Goal: Information Seeking & Learning: Get advice/opinions

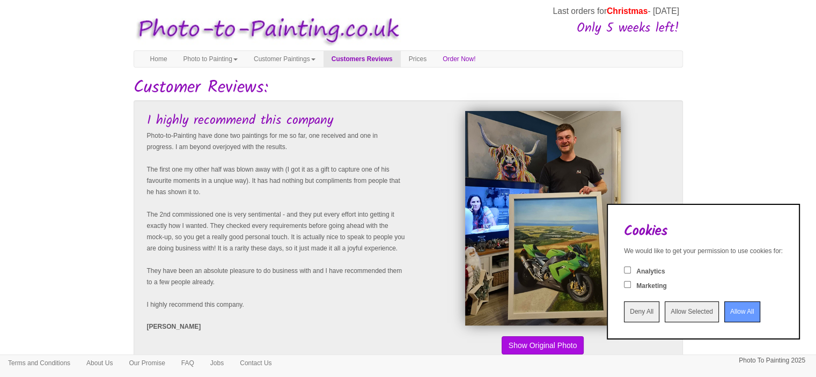
click at [724, 314] on input "Allow All" at bounding box center [742, 312] width 36 height 21
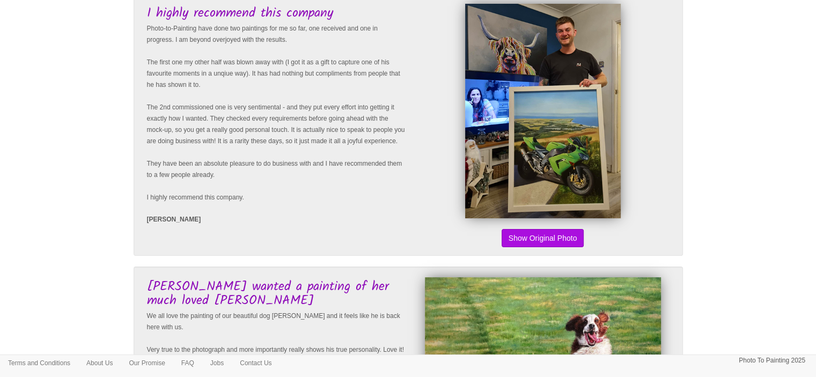
scroll to position [161, 0]
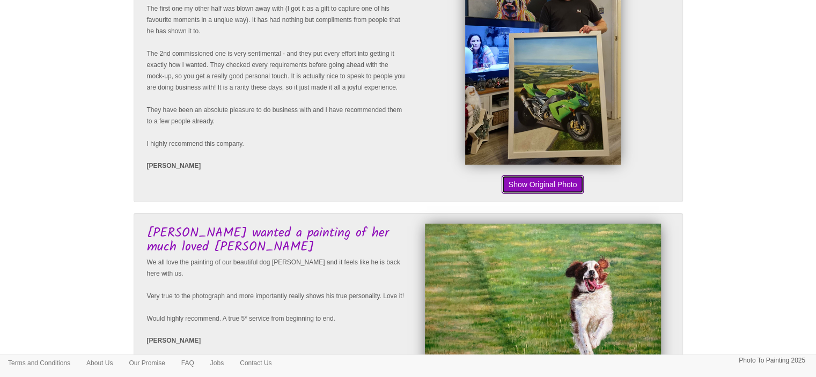
click at [575, 187] on button "Show Original Photo" at bounding box center [543, 184] width 83 height 18
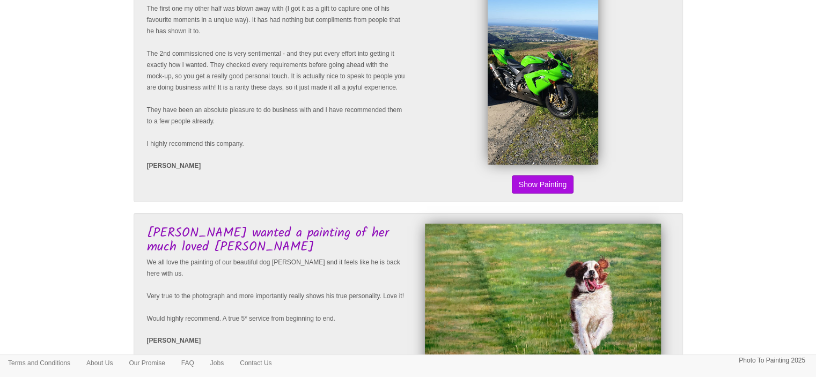
click at [553, 183] on button "Show Original Photo" at bounding box center [543, 184] width 83 height 18
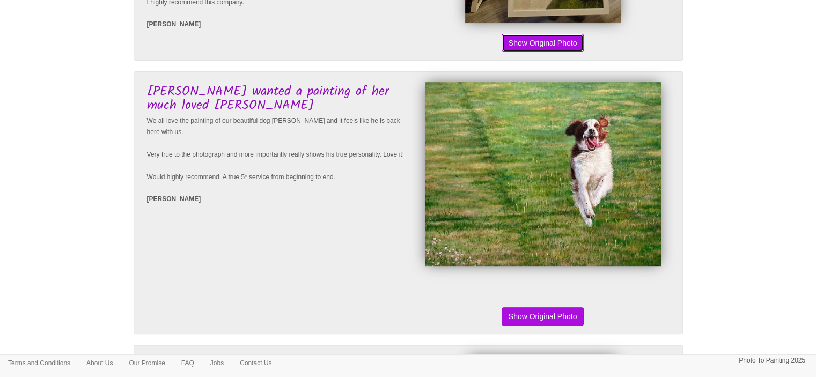
scroll to position [322, 0]
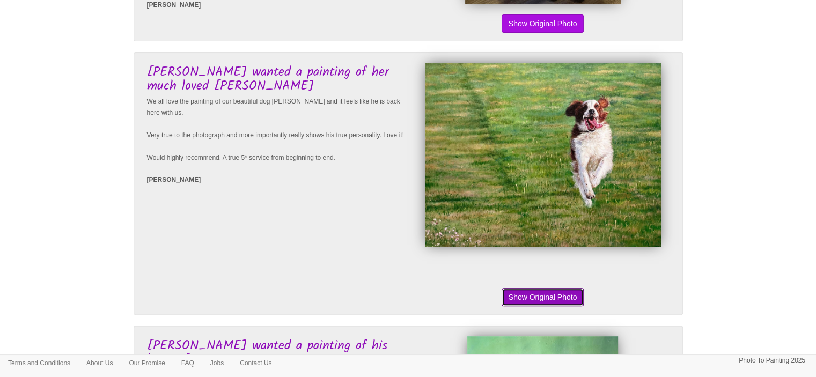
click at [579, 298] on button "Show Original Photo" at bounding box center [543, 297] width 83 height 18
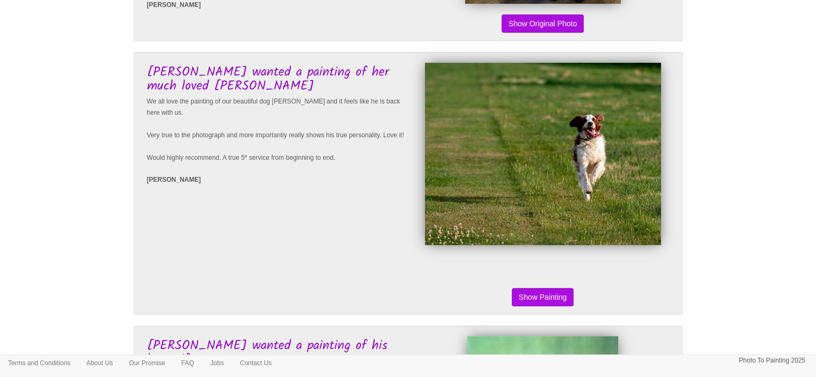
click at [562, 297] on button "Show Original Photo" at bounding box center [543, 297] width 83 height 18
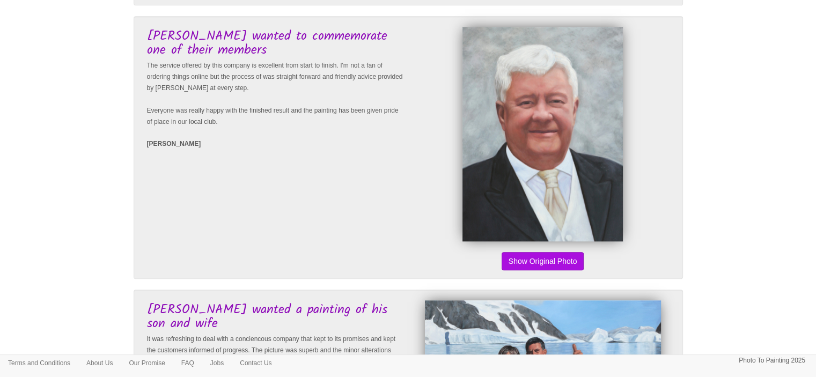
scroll to position [912, 0]
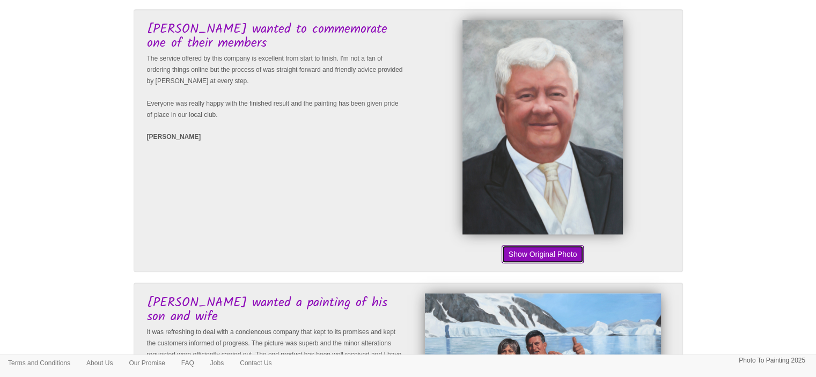
click at [552, 255] on button "Show Original Photo" at bounding box center [543, 254] width 83 height 18
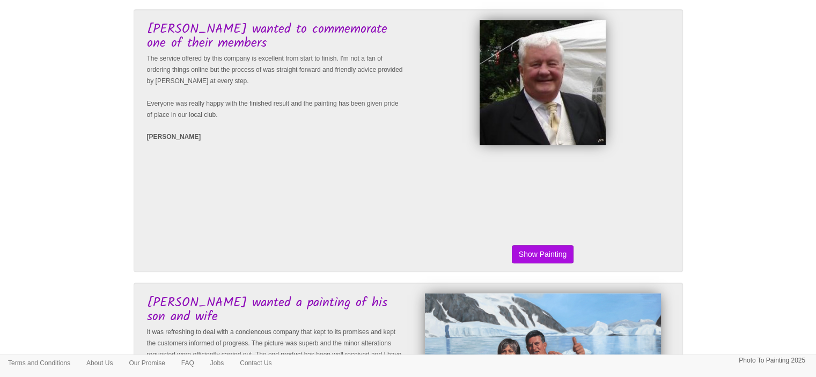
click at [548, 255] on button "Show Original Photo" at bounding box center [543, 254] width 83 height 18
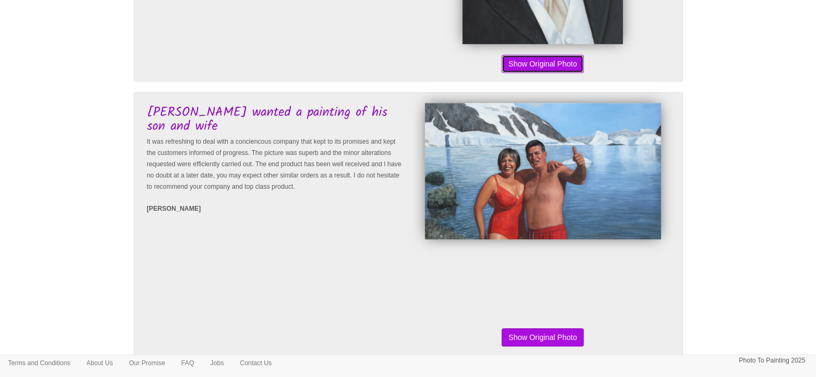
scroll to position [1127, 0]
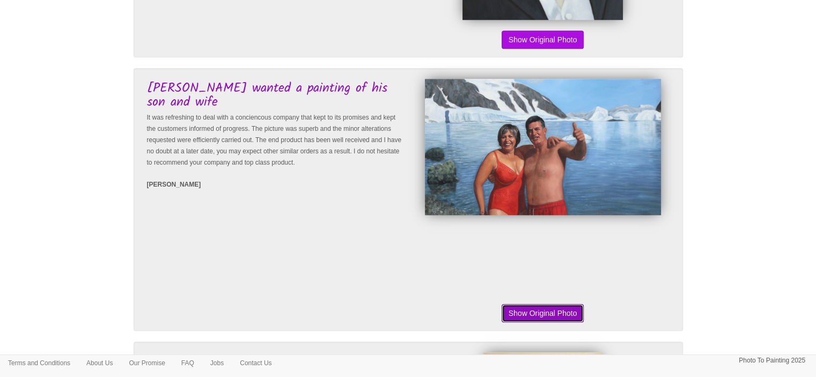
click at [560, 311] on button "Show Original Photo" at bounding box center [543, 313] width 83 height 18
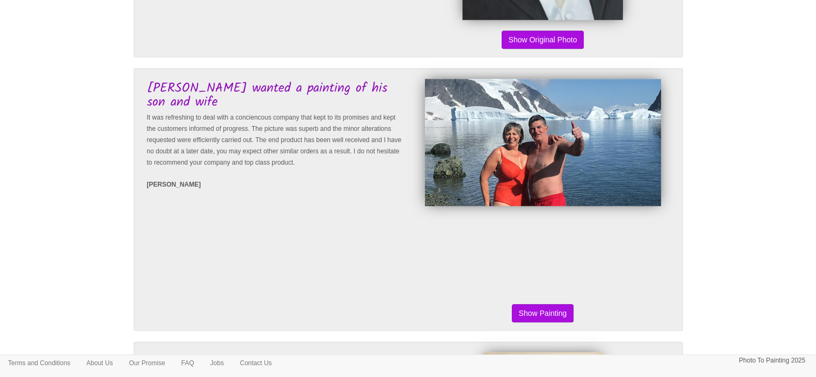
click at [556, 311] on button "Show Original Photo" at bounding box center [543, 313] width 83 height 18
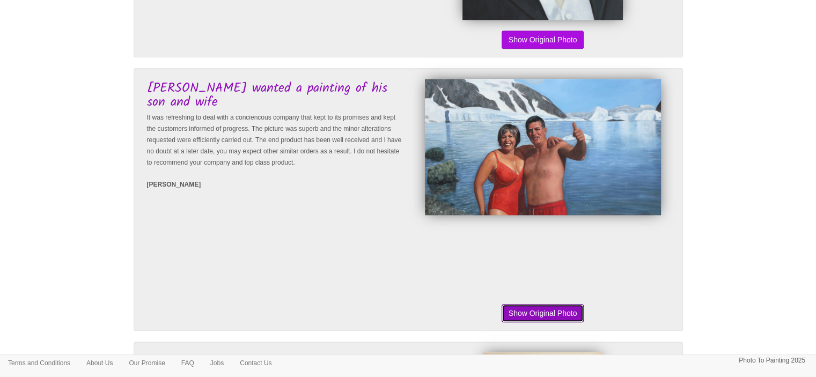
click at [555, 311] on button "Show Original Photo" at bounding box center [543, 313] width 83 height 18
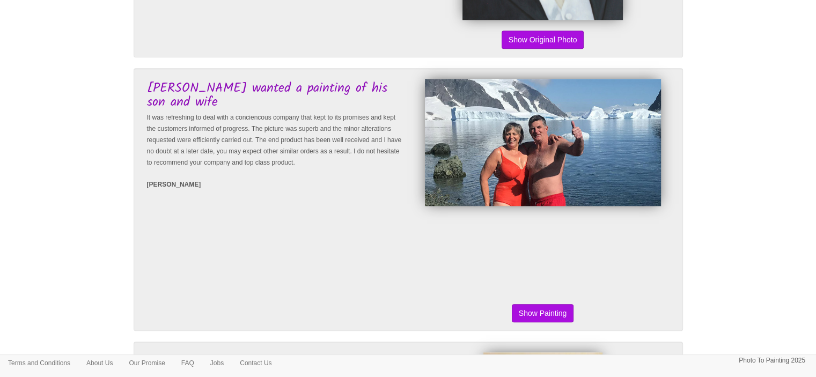
click at [554, 309] on button "Show Original Photo" at bounding box center [543, 313] width 83 height 18
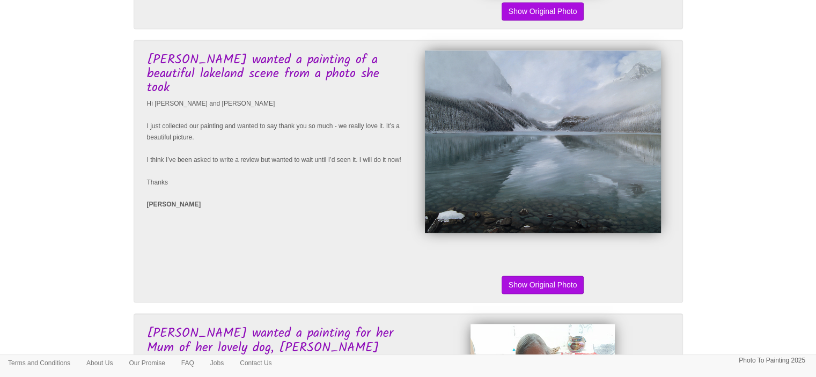
scroll to position [1717, 0]
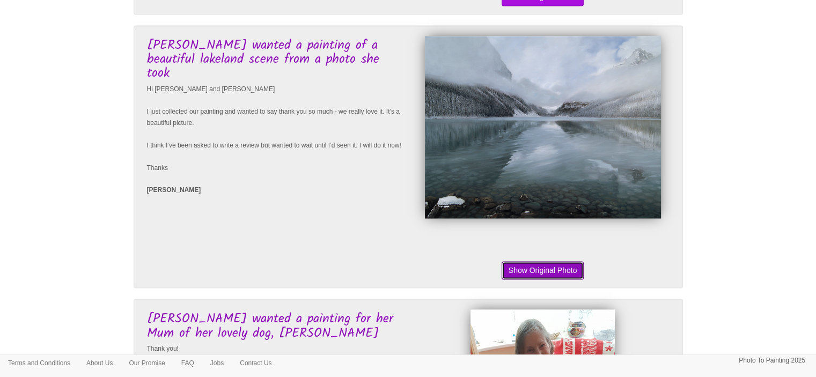
click at [535, 270] on button "Show Original Photo" at bounding box center [543, 270] width 83 height 18
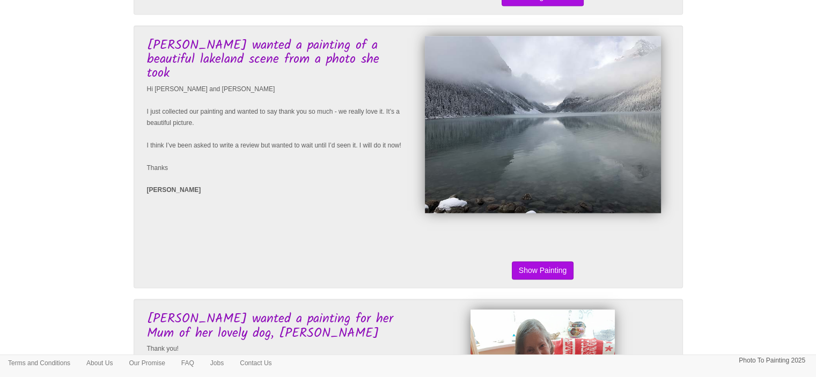
click at [534, 268] on button "Show Original Photo" at bounding box center [543, 270] width 83 height 18
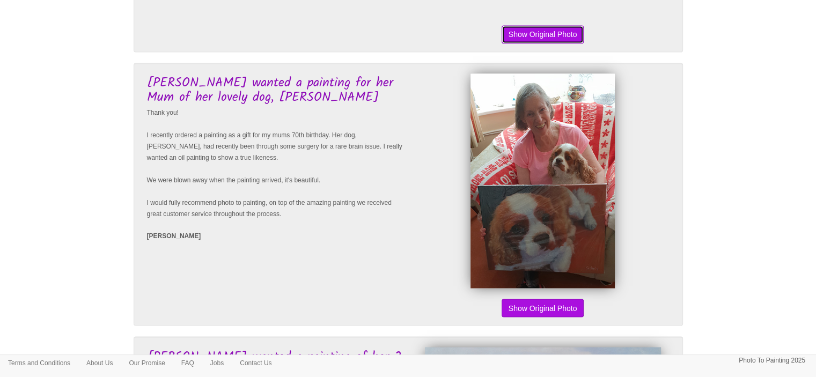
scroll to position [1985, 0]
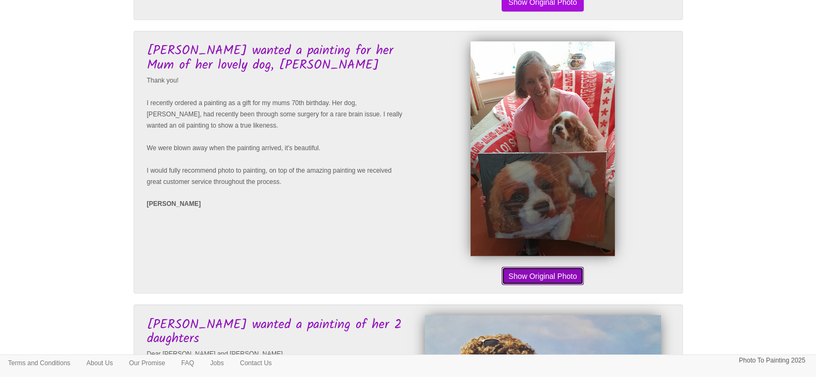
click at [554, 274] on button "Show Original Photo" at bounding box center [543, 276] width 83 height 18
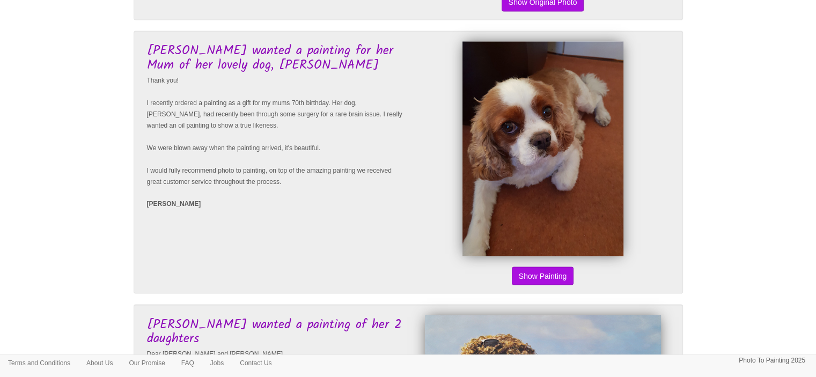
click at [552, 276] on button "Show Original Photo" at bounding box center [543, 276] width 83 height 18
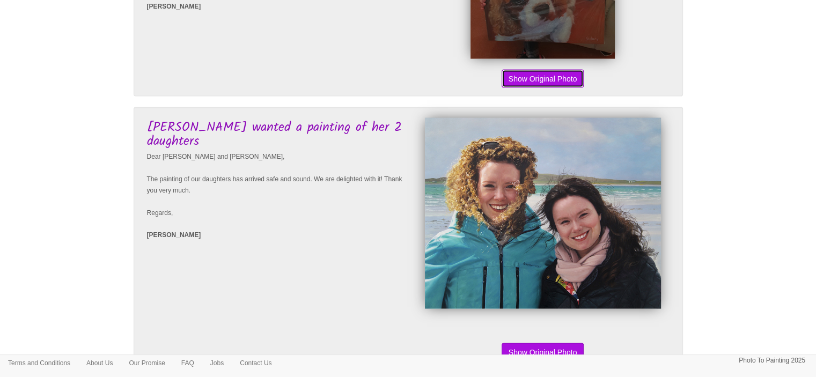
scroll to position [2253, 0]
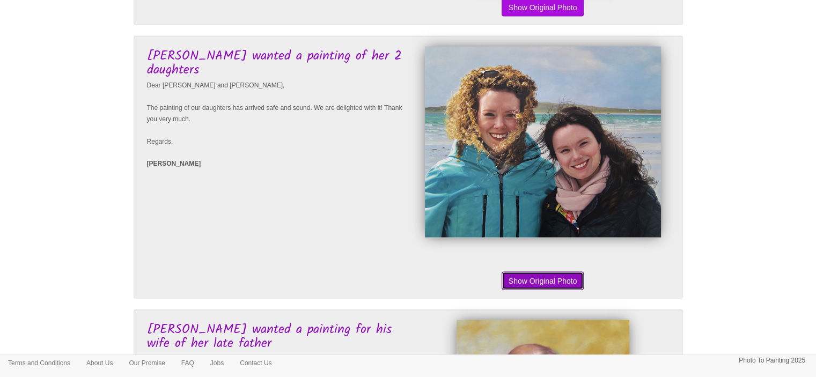
click at [564, 282] on button "Show Original Photo" at bounding box center [543, 281] width 83 height 18
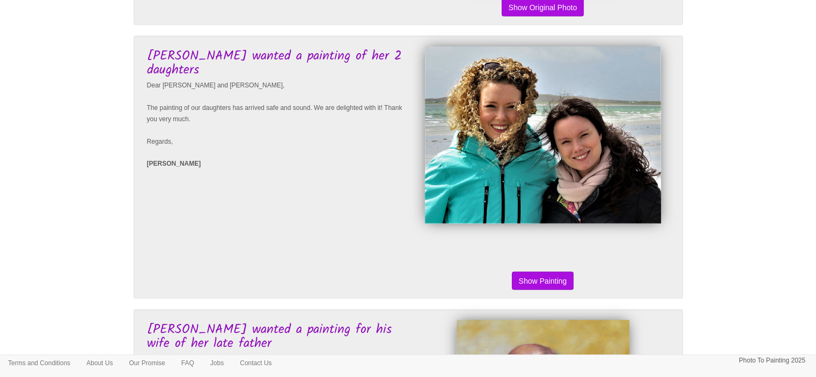
click at [564, 283] on button "Show Original Photo" at bounding box center [543, 281] width 83 height 18
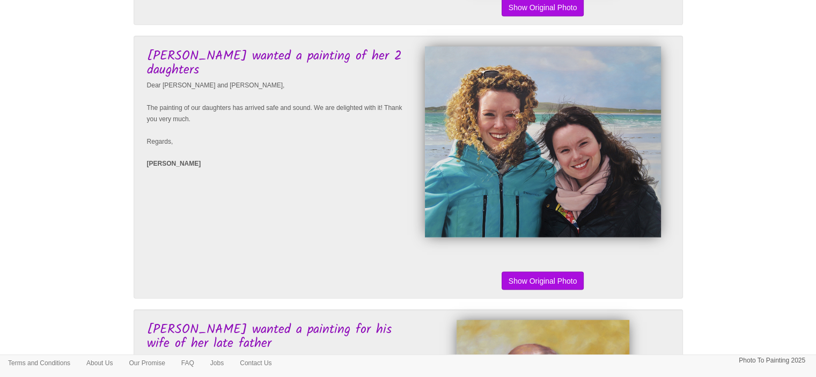
click at [539, 177] on img at bounding box center [543, 142] width 236 height 191
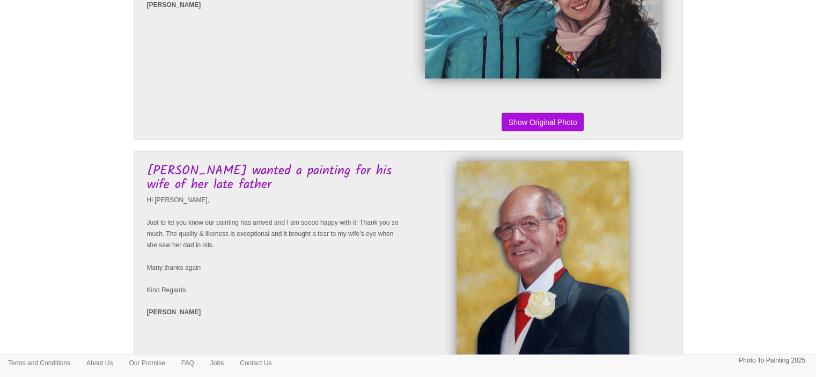
scroll to position [2414, 0]
